Goal: Information Seeking & Learning: Find specific fact

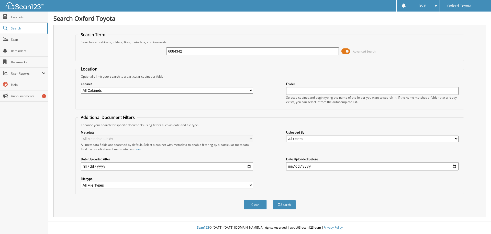
type input "6084342"
click at [273, 200] on button "Search" at bounding box center [284, 204] width 23 height 9
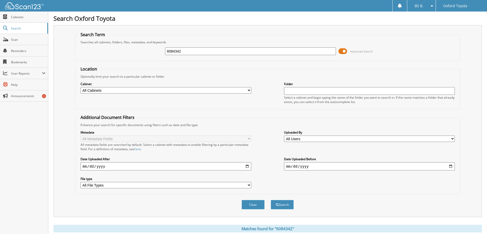
click at [346, 50] on span at bounding box center [343, 51] width 9 height 8
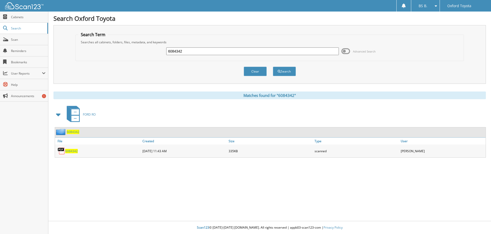
click at [72, 150] on span "6084342" at bounding box center [71, 151] width 13 height 4
